Goal: Information Seeking & Learning: Learn about a topic

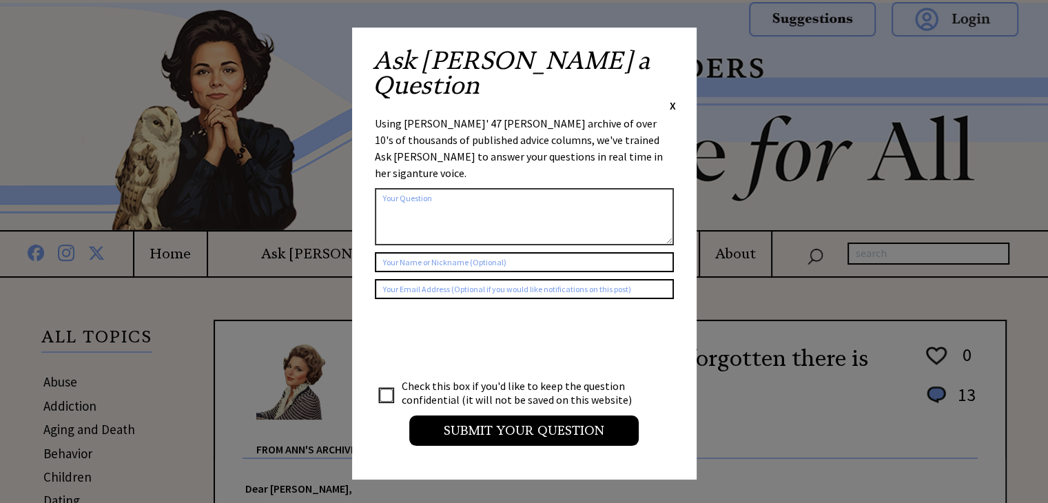
click at [674, 99] on span "X" at bounding box center [673, 106] width 6 height 14
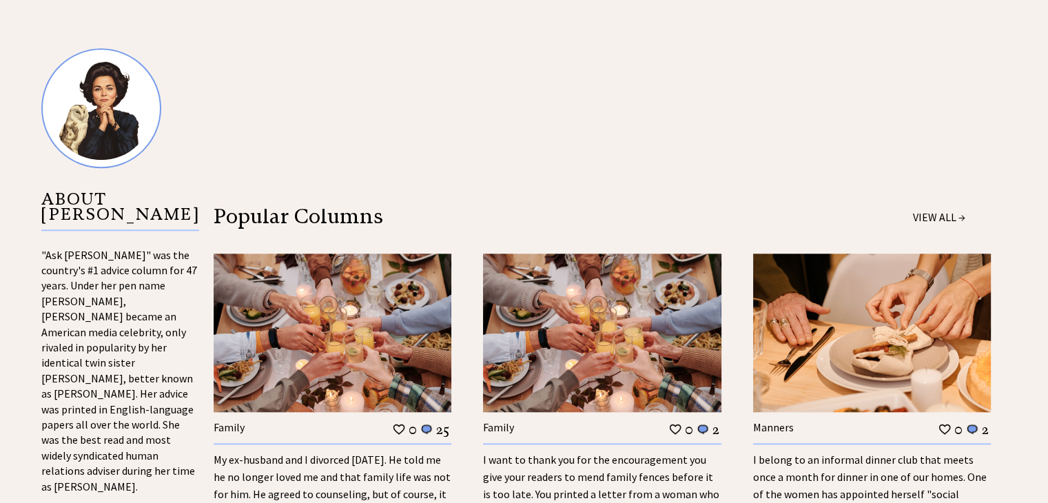
scroll to position [1447, 0]
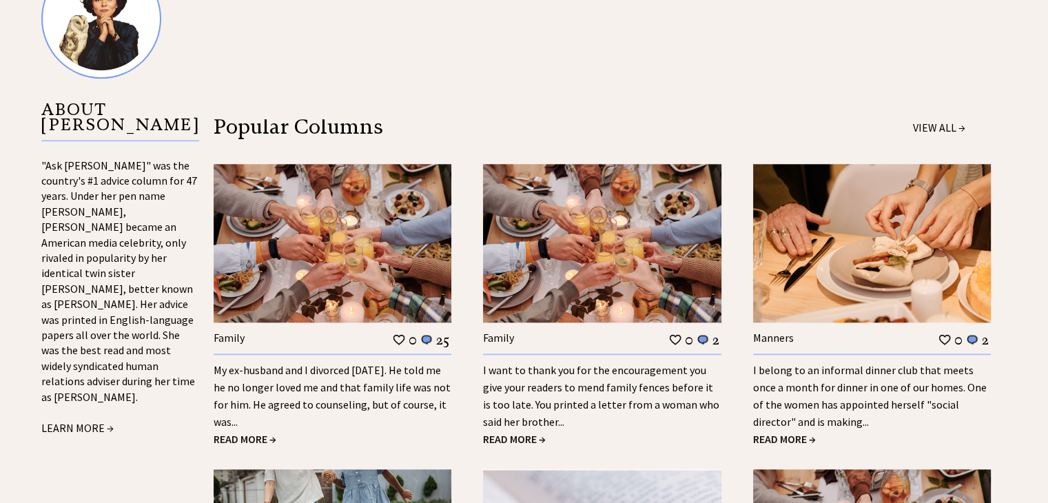
click at [345, 373] on link "My ex-husband and I divorced [DATE]. He told me he no longer loved me and that …" at bounding box center [332, 395] width 237 height 65
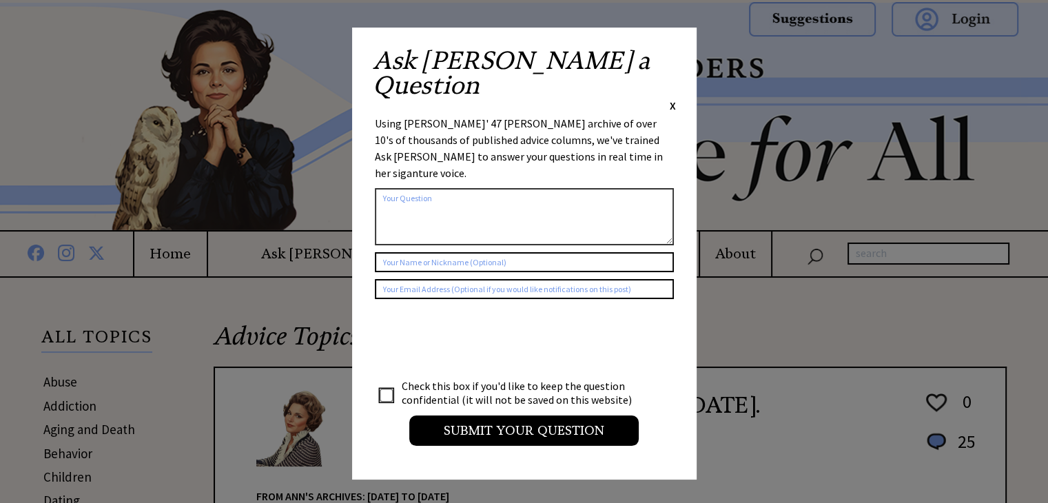
click at [672, 99] on span "X" at bounding box center [673, 106] width 6 height 14
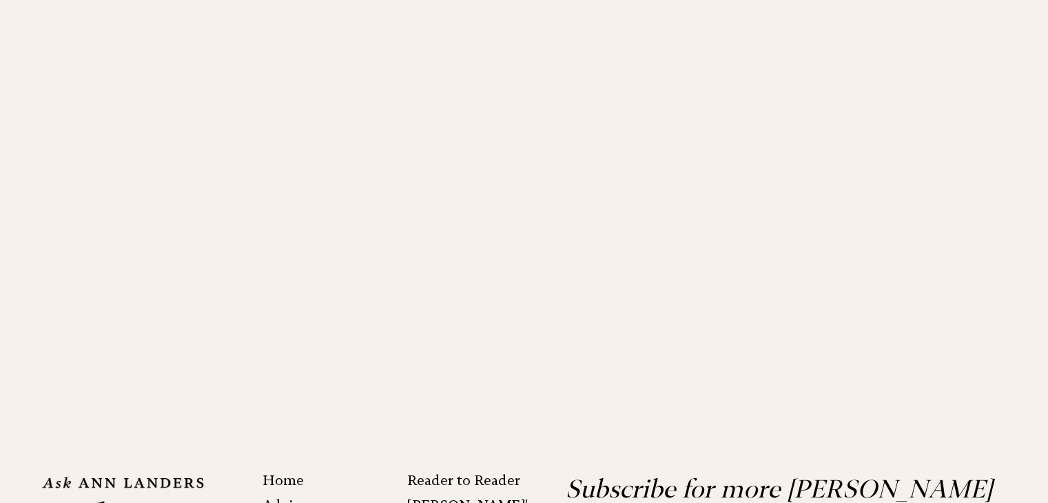
scroll to position [1892, 0]
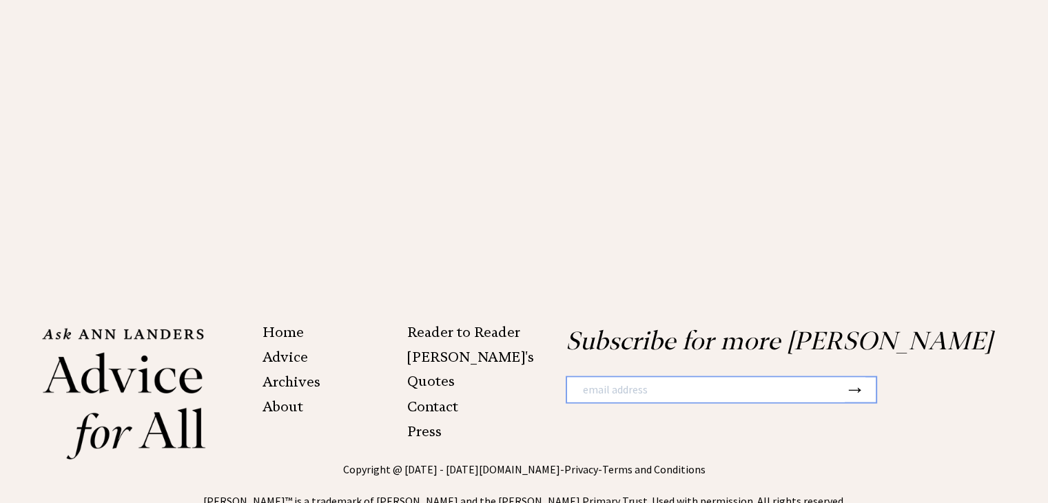
scroll to position [2832, 0]
